Goal: Transaction & Acquisition: Obtain resource

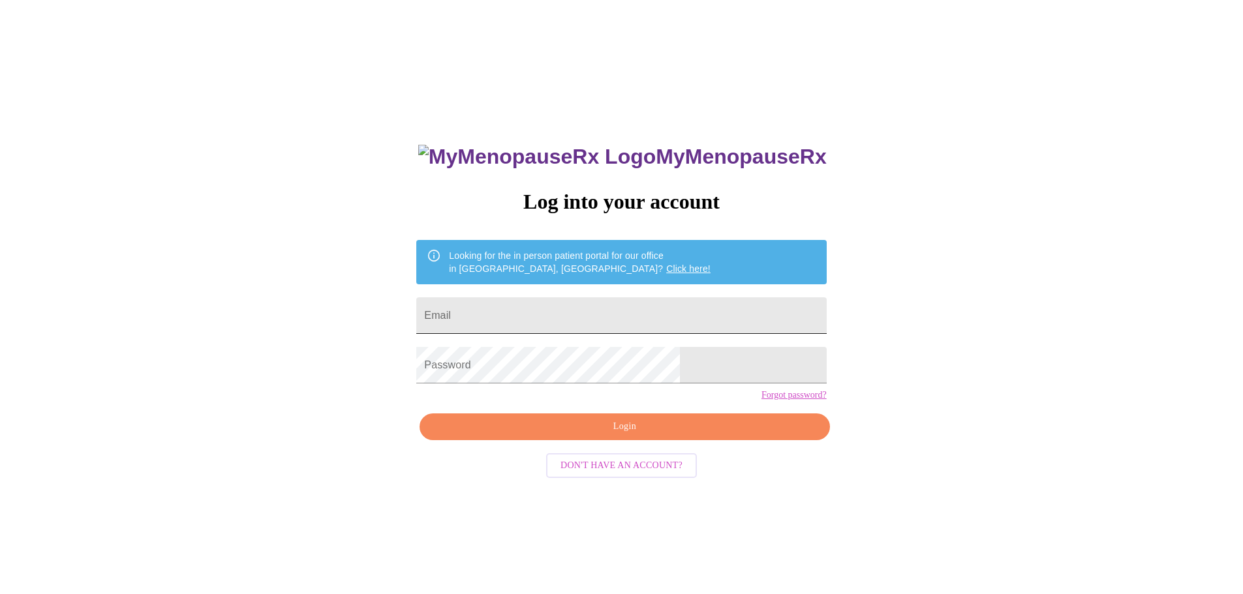
click at [566, 301] on input "Email" at bounding box center [621, 316] width 410 height 37
type input "[EMAIL_ADDRESS][DOMAIN_NAME]"
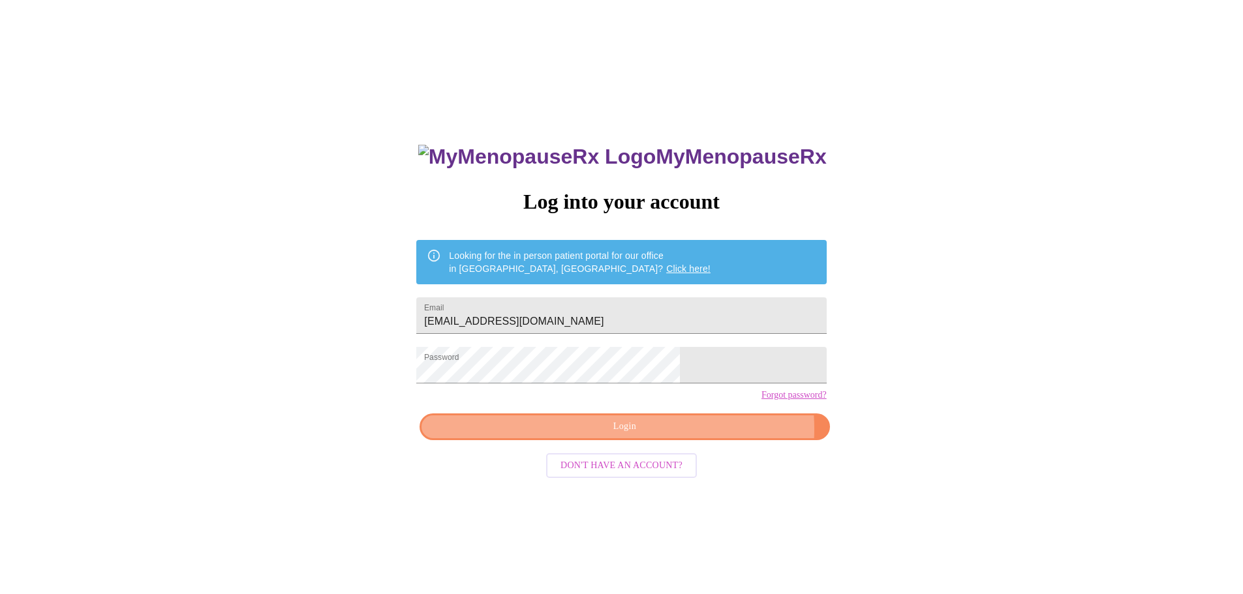
click at [691, 435] on span "Login" at bounding box center [625, 427] width 380 height 16
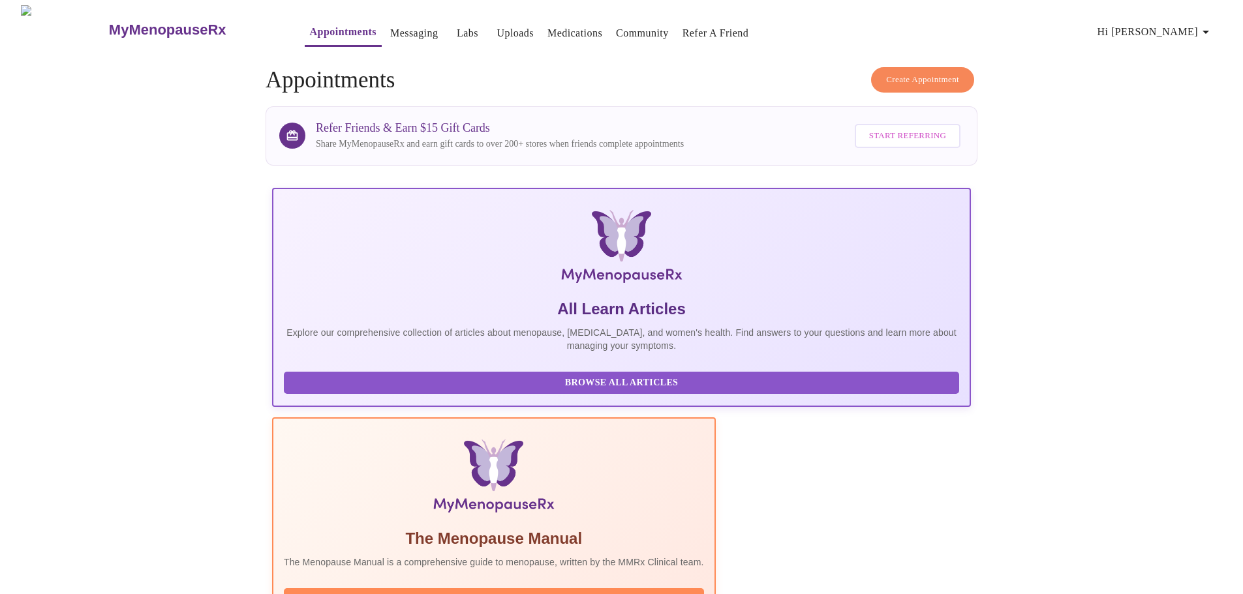
click at [1168, 23] on span "Hi [PERSON_NAME]" at bounding box center [1156, 32] width 116 height 18
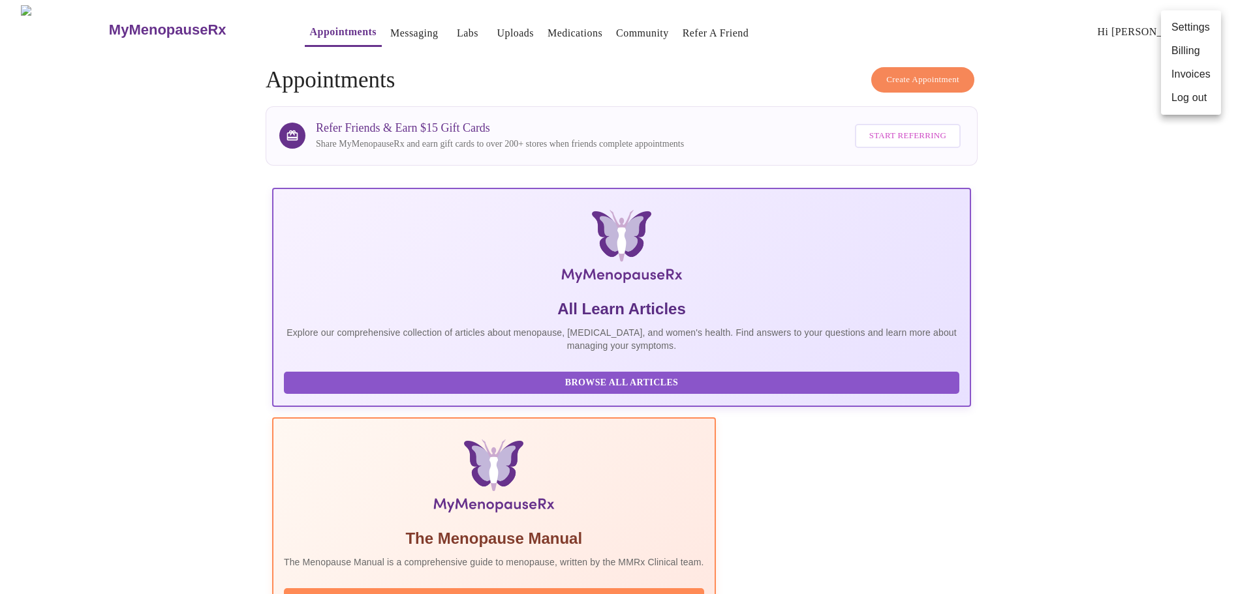
click at [1184, 68] on li "Invoices" at bounding box center [1191, 74] width 60 height 23
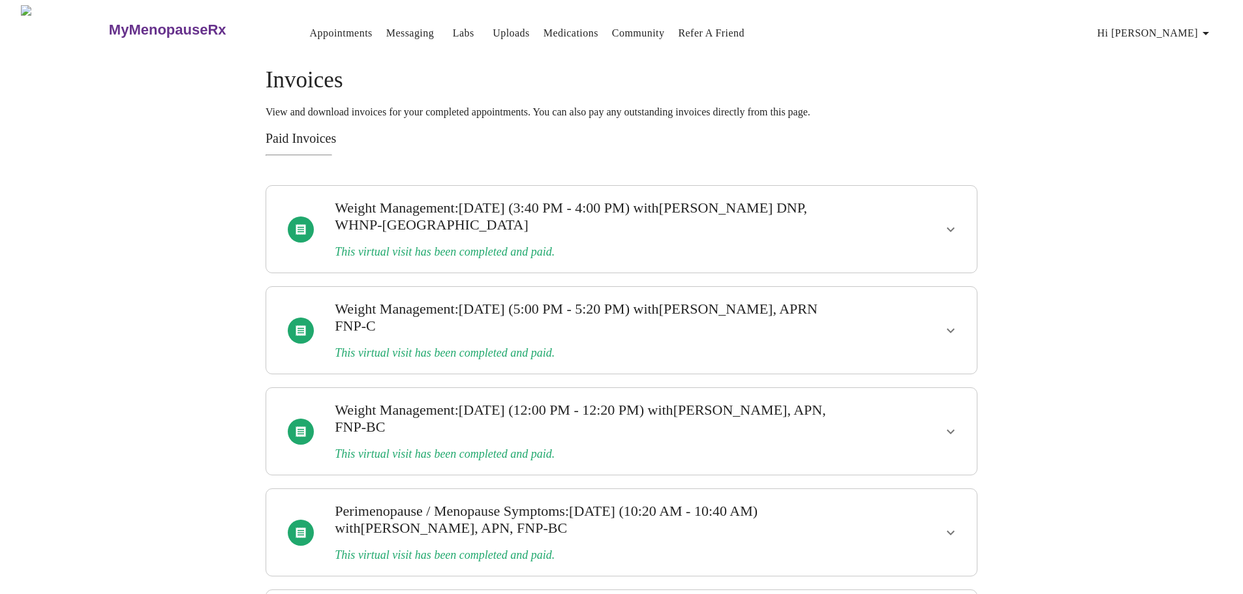
click at [955, 223] on icon "show more" at bounding box center [951, 230] width 16 height 16
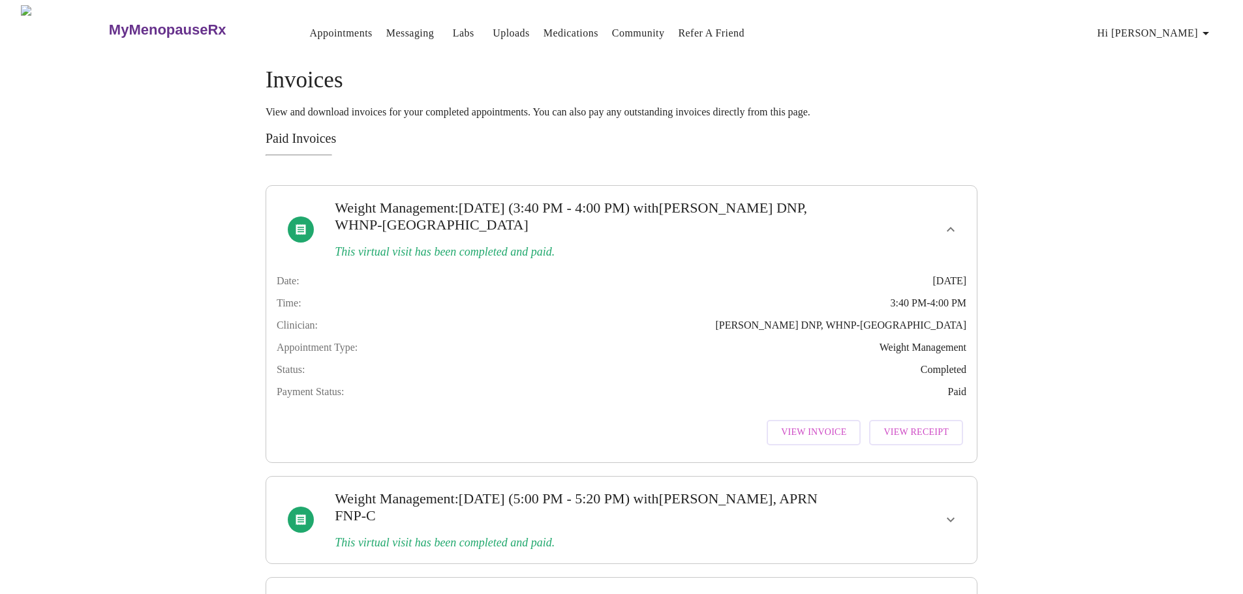
click at [1181, 24] on span "Hi [PERSON_NAME]" at bounding box center [1156, 33] width 116 height 18
click at [1188, 52] on li "Billing" at bounding box center [1191, 51] width 60 height 23
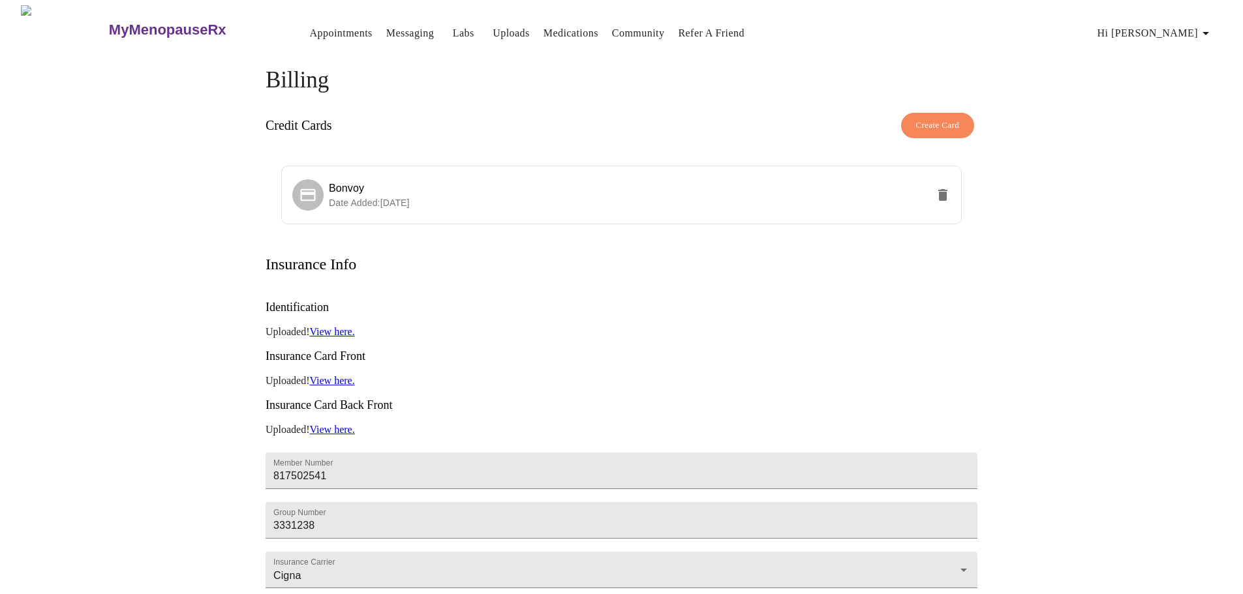
click at [1188, 29] on span "Hi [PERSON_NAME]" at bounding box center [1156, 33] width 116 height 18
click at [1178, 72] on li "Invoices" at bounding box center [1191, 74] width 60 height 23
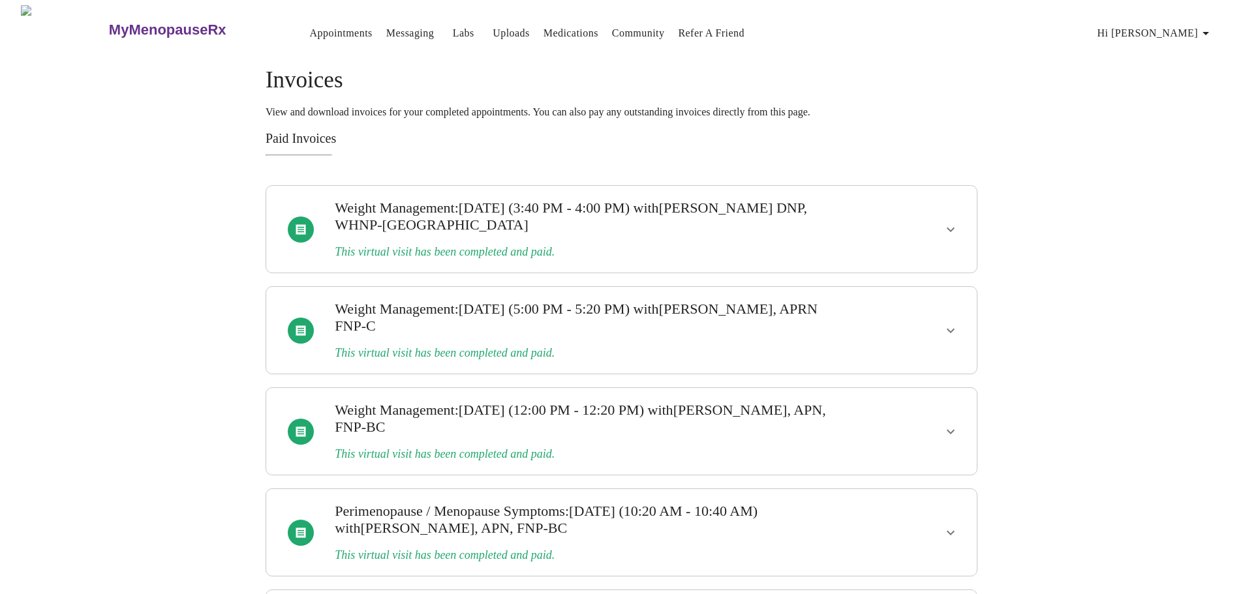
click at [951, 225] on icon "show more" at bounding box center [951, 230] width 16 height 16
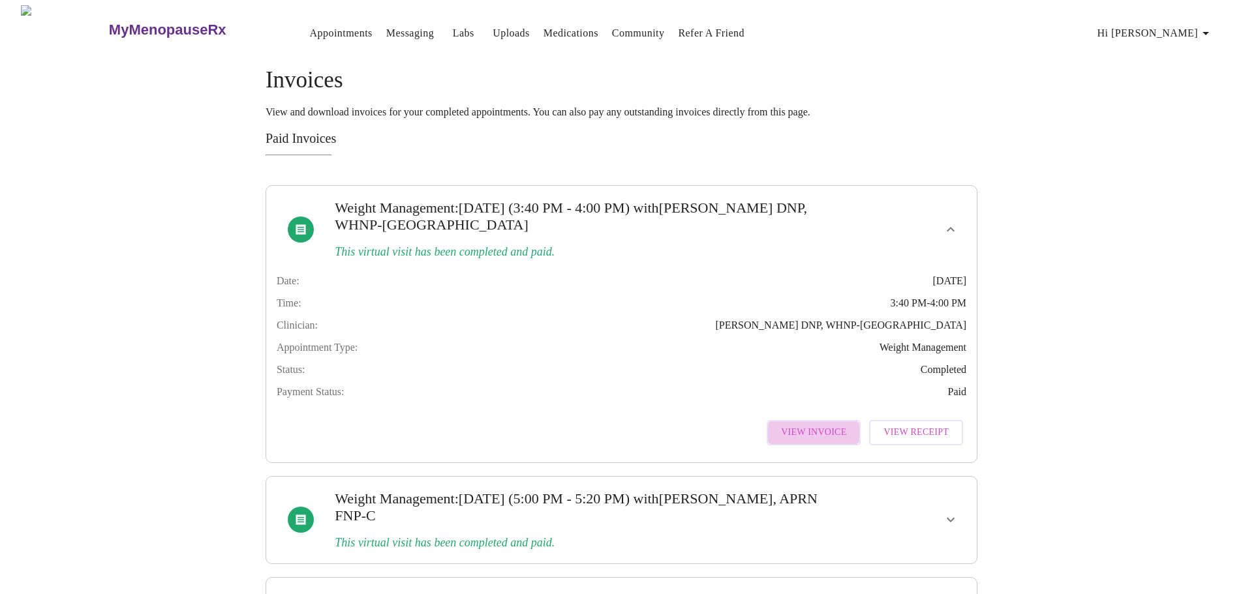
click at [842, 441] on span "View Invoice" at bounding box center [813, 433] width 65 height 16
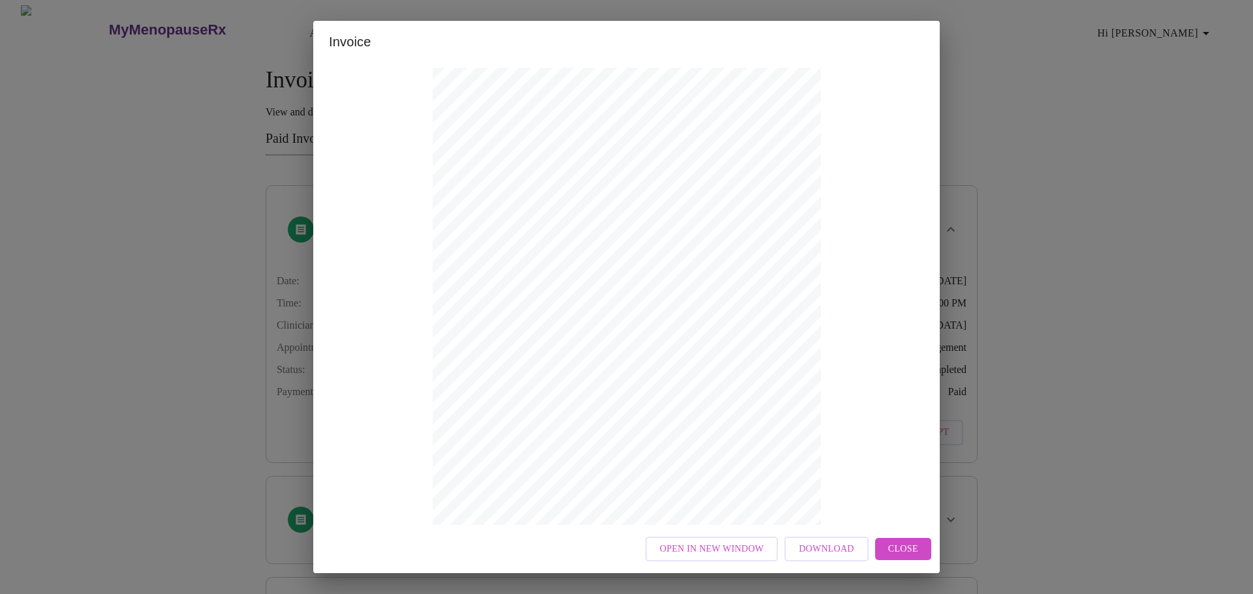
click at [824, 551] on span "Download" at bounding box center [826, 550] width 55 height 16
click at [1152, 228] on div "Invoice Appointment Receipt Appointment Number: 22621 Status: paid Date of Serv…" at bounding box center [626, 297] width 1253 height 594
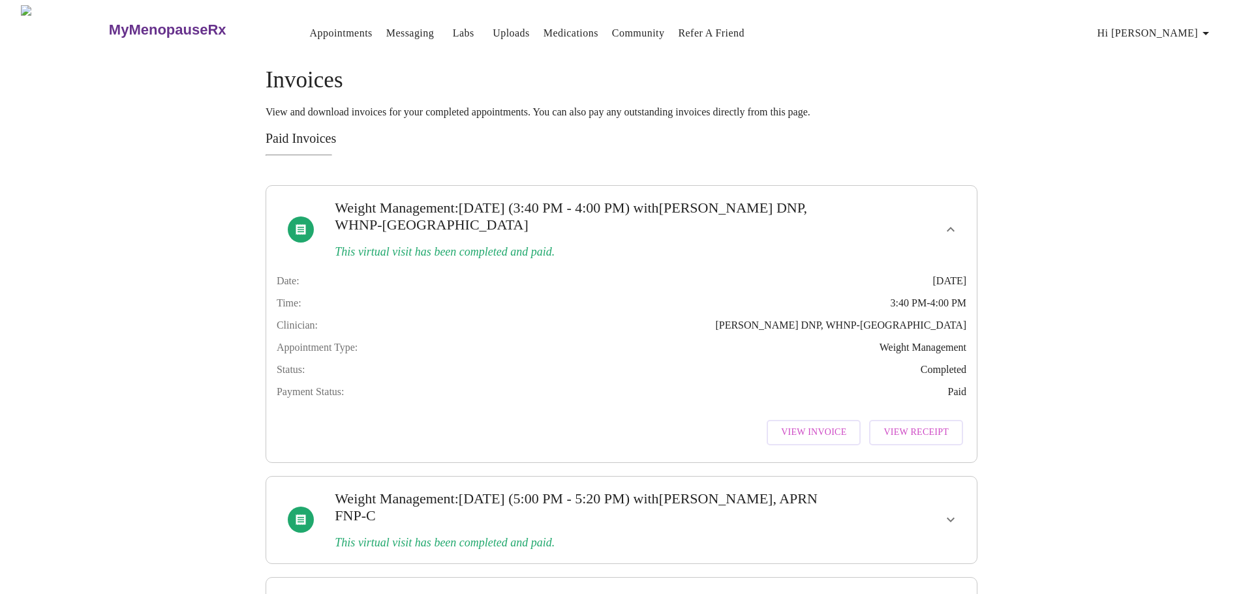
click at [910, 441] on span "View Receipt" at bounding box center [916, 433] width 65 height 16
click at [816, 438] on button "View Invoice" at bounding box center [814, 432] width 94 height 25
